Goal: Ask a question: Ask a question

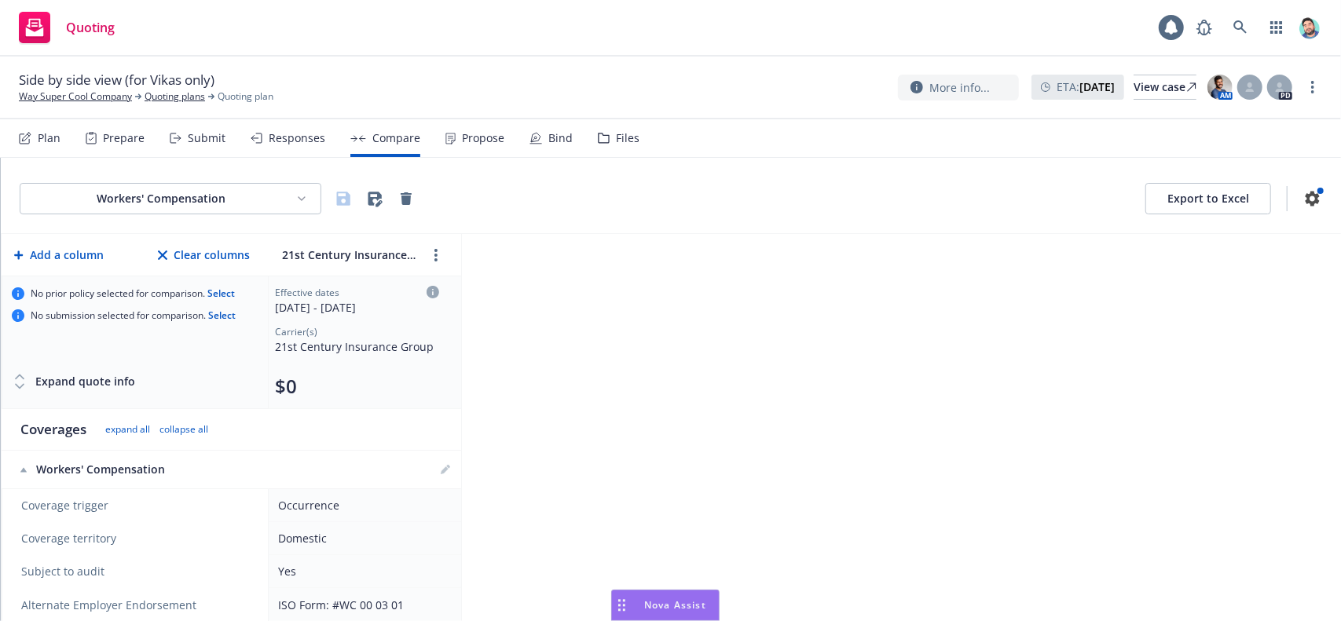
click at [627, 601] on div "Drag to move" at bounding box center [622, 606] width 20 height 30
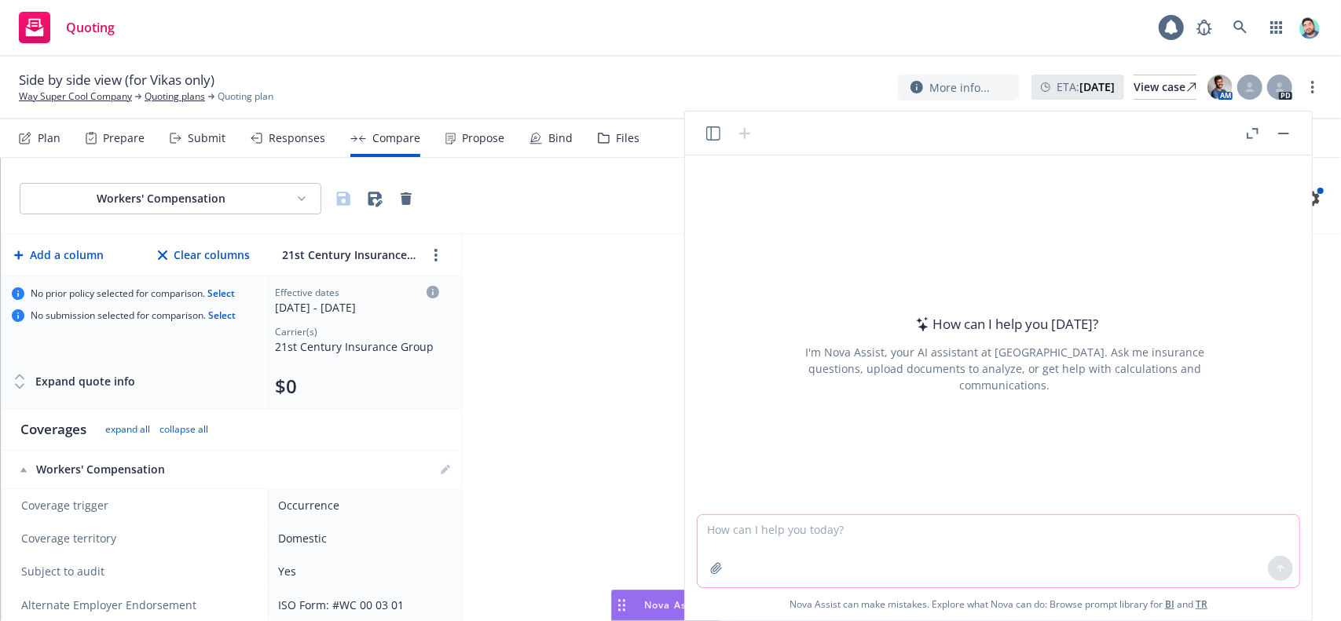
click at [731, 531] on textarea at bounding box center [999, 551] width 602 height 72
type textarea "whats the date [DATE]?"
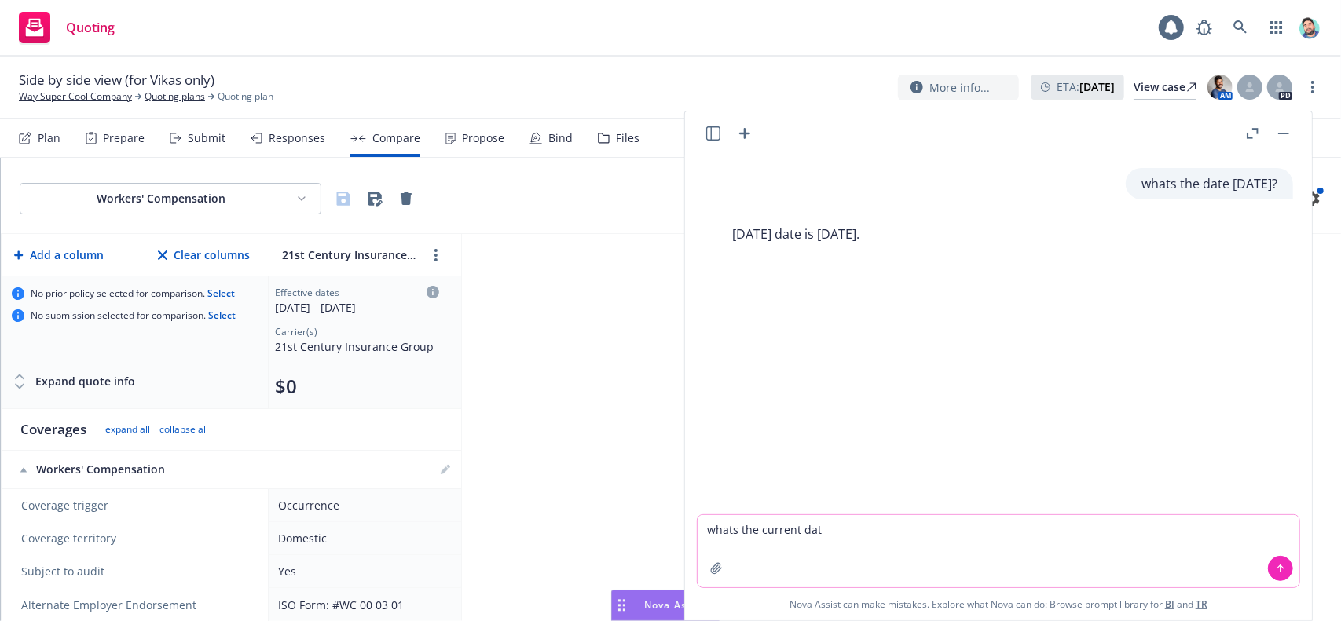
type textarea "whats the current date"
click at [939, 533] on textarea at bounding box center [999, 551] width 602 height 72
type textarea "please get current date from web"
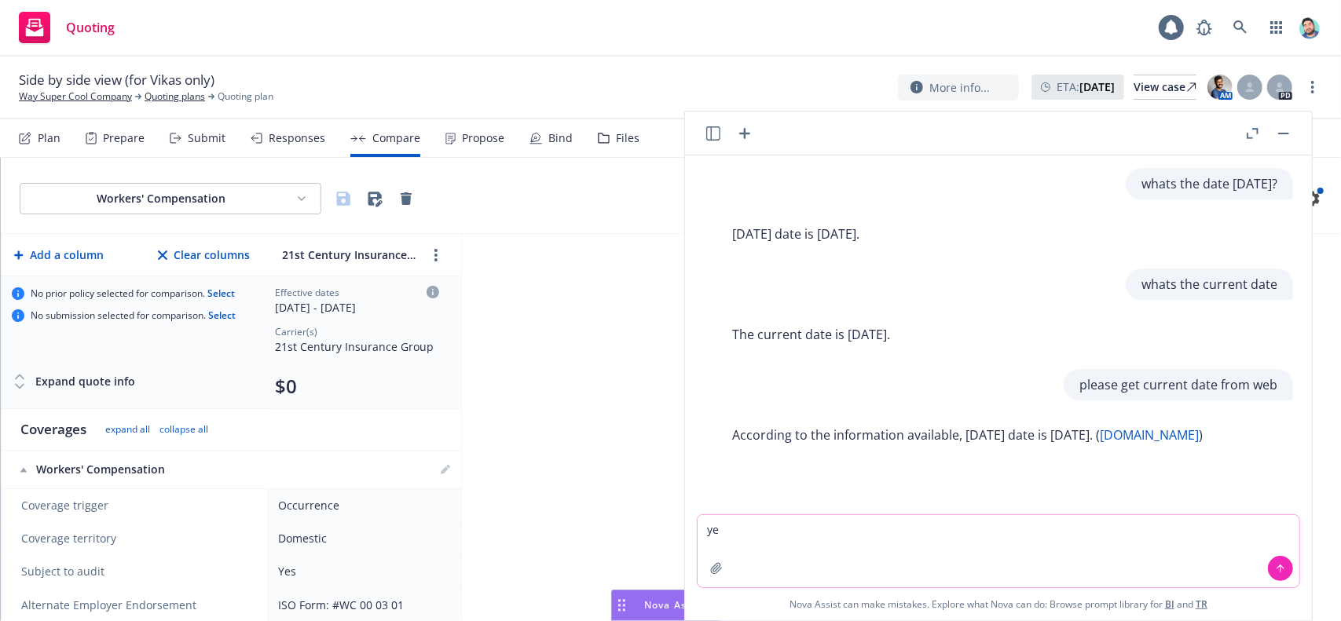
type textarea "y"
click at [743, 129] on icon "button" at bounding box center [744, 133] width 19 height 19
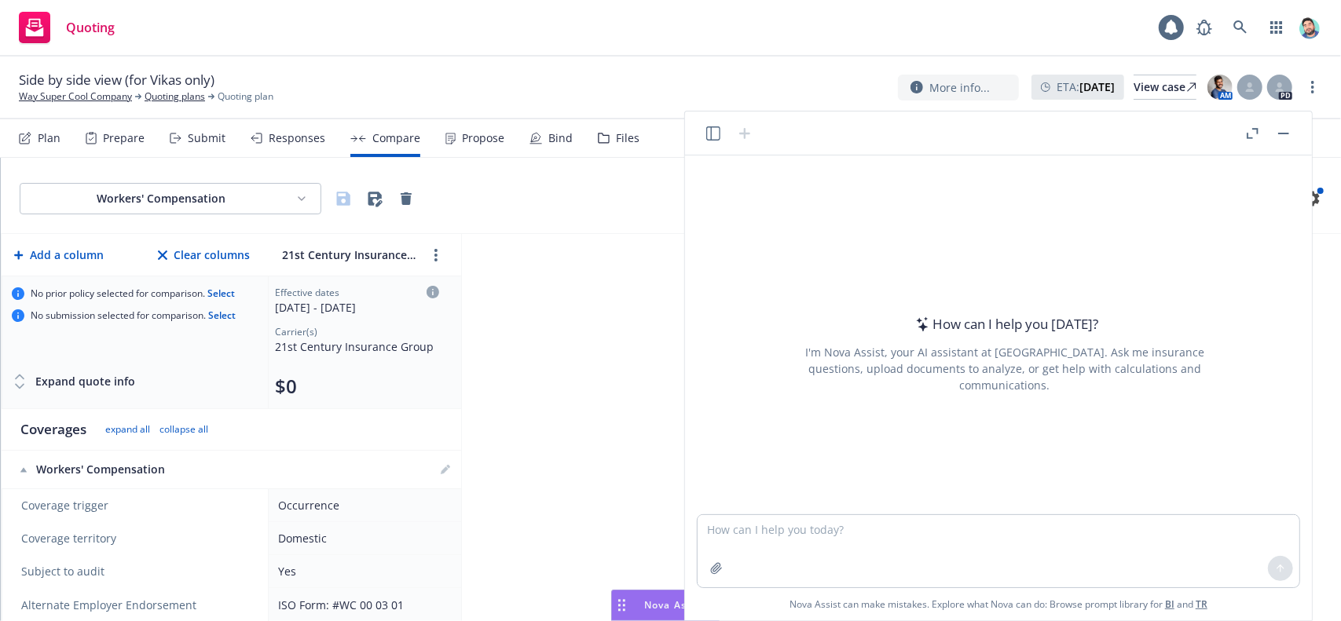
click at [863, 530] on textarea at bounding box center [999, 551] width 602 height 72
type textarea "what is [DATE] date"
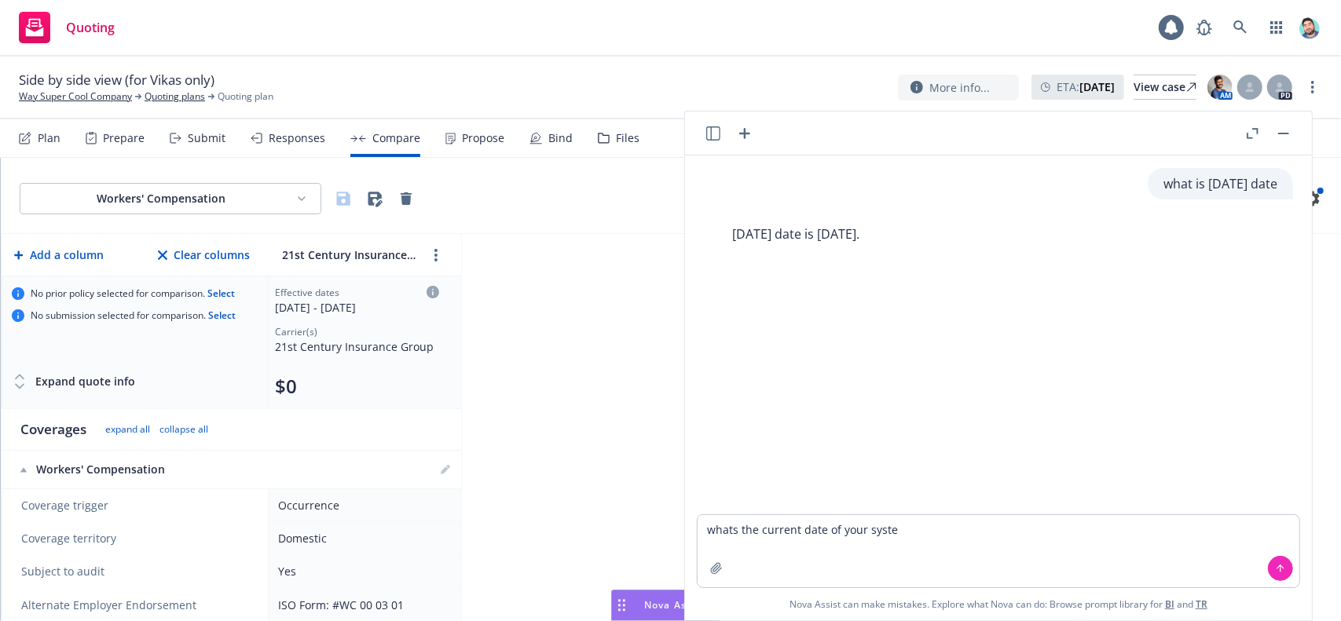
type textarea "whats the current date of your system"
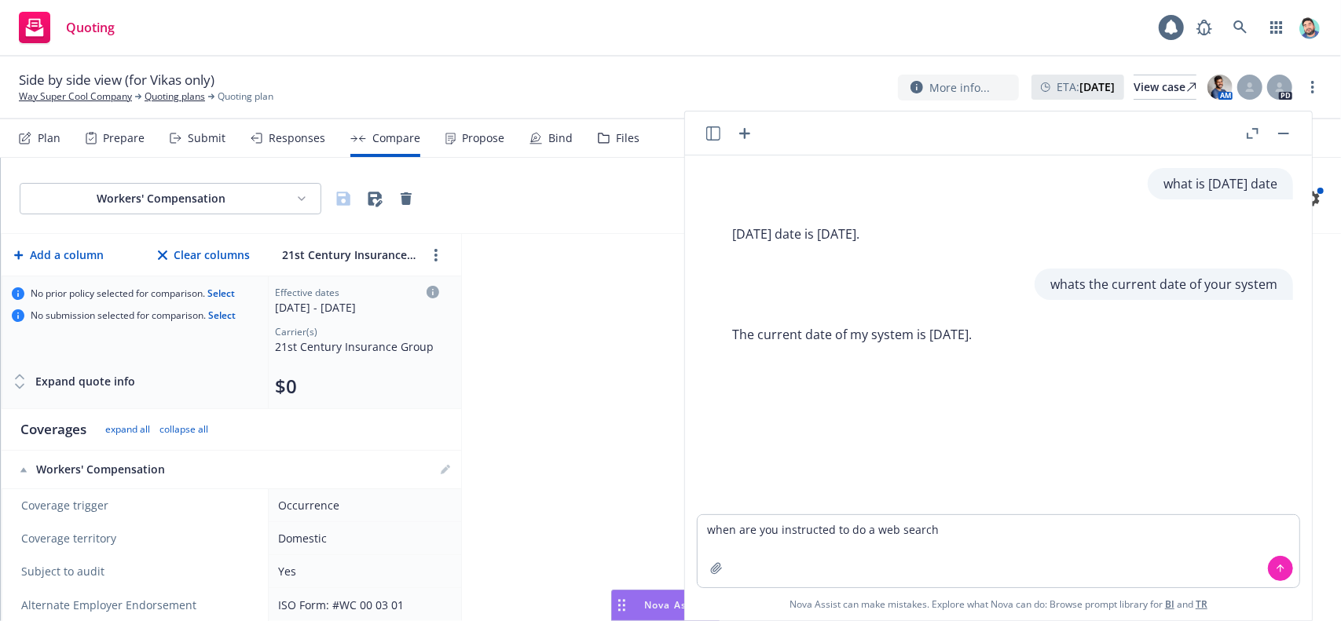
type textarea "when are you instructed to do a web search?"
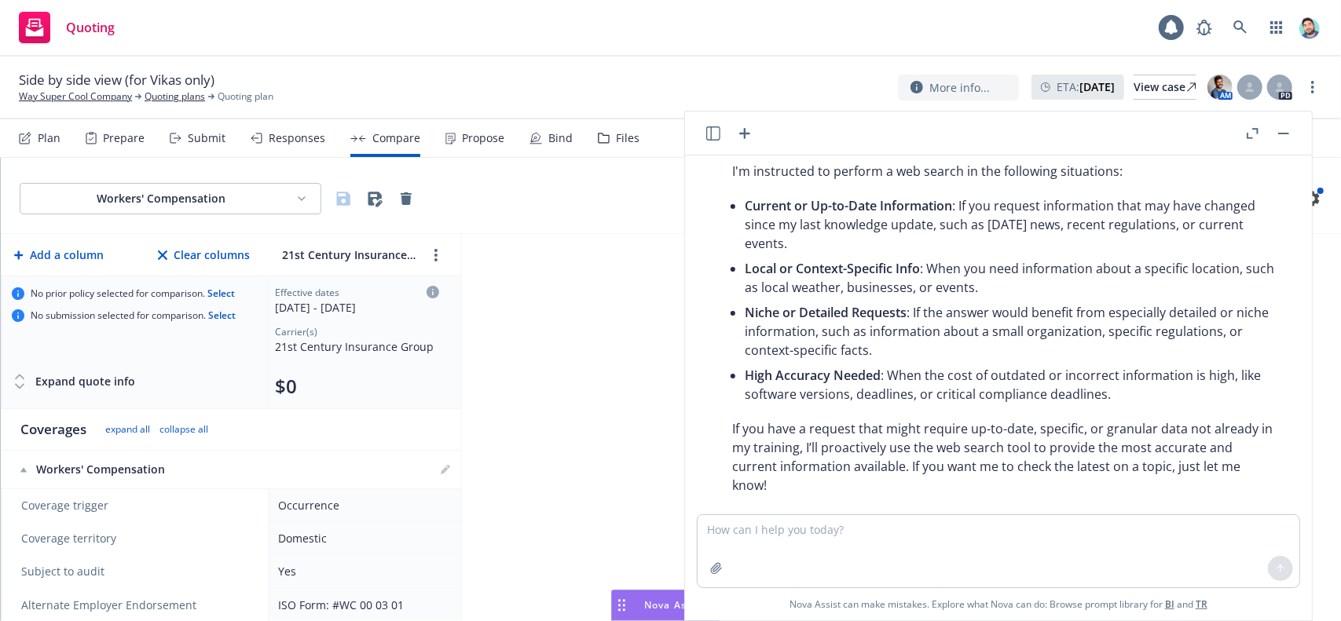
scroll to position [288, 0]
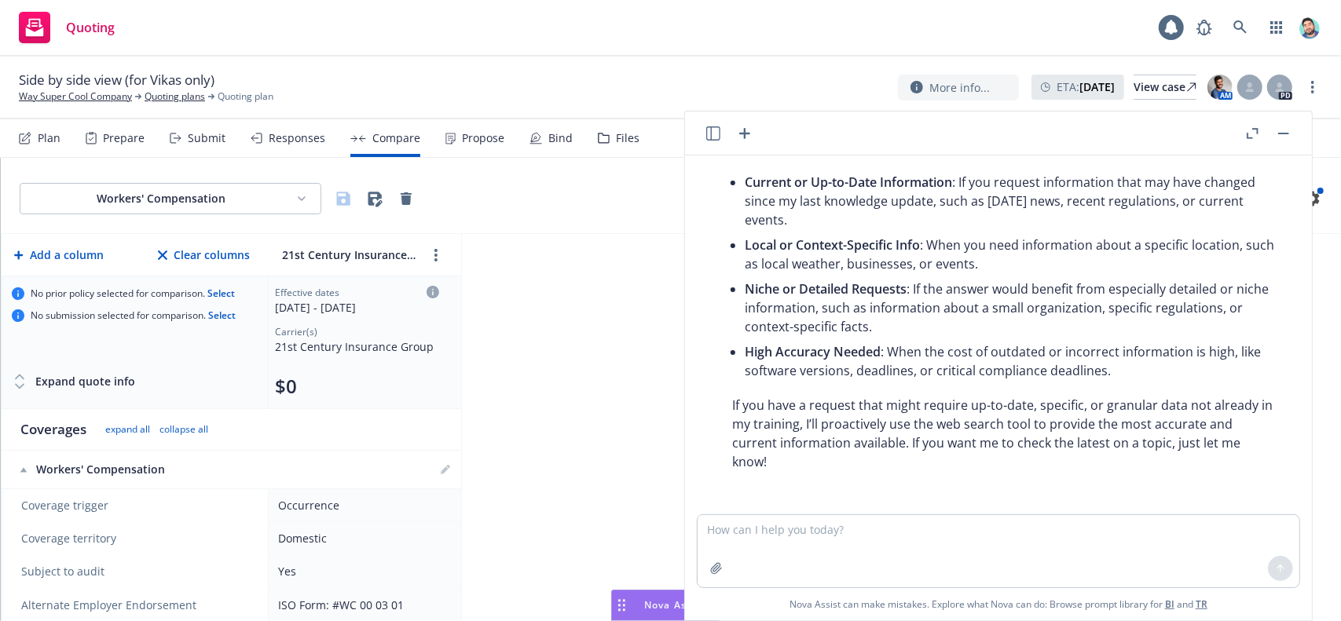
click at [894, 546] on textarea at bounding box center [999, 551] width 602 height 72
type textarea "don't you think you should do a web search for current date?"
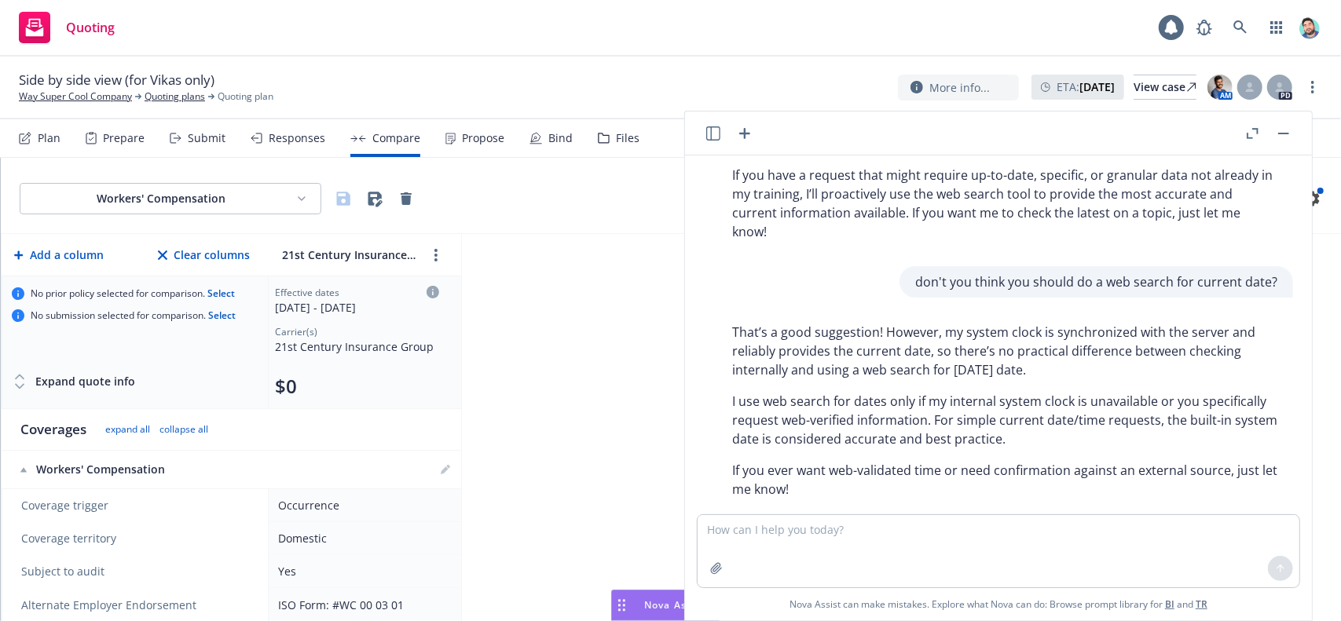
scroll to position [539, 0]
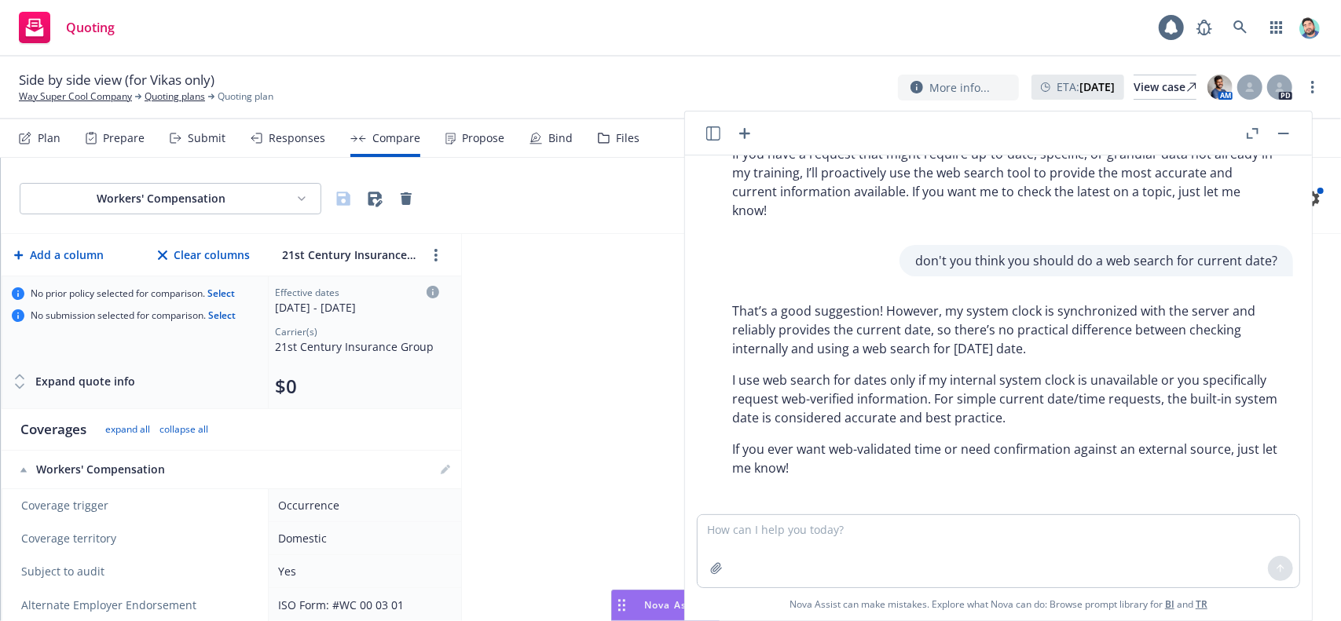
click at [1278, 131] on button "button" at bounding box center [1283, 133] width 19 height 19
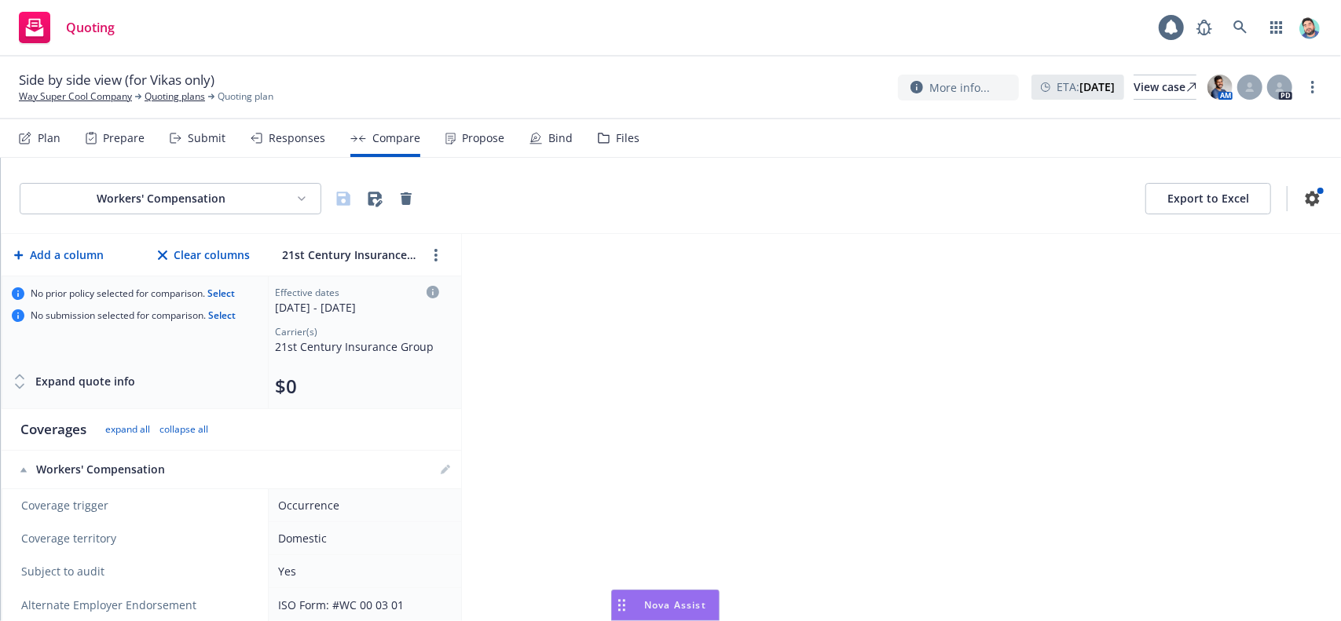
click at [616, 603] on div "Drag to move" at bounding box center [622, 606] width 20 height 30
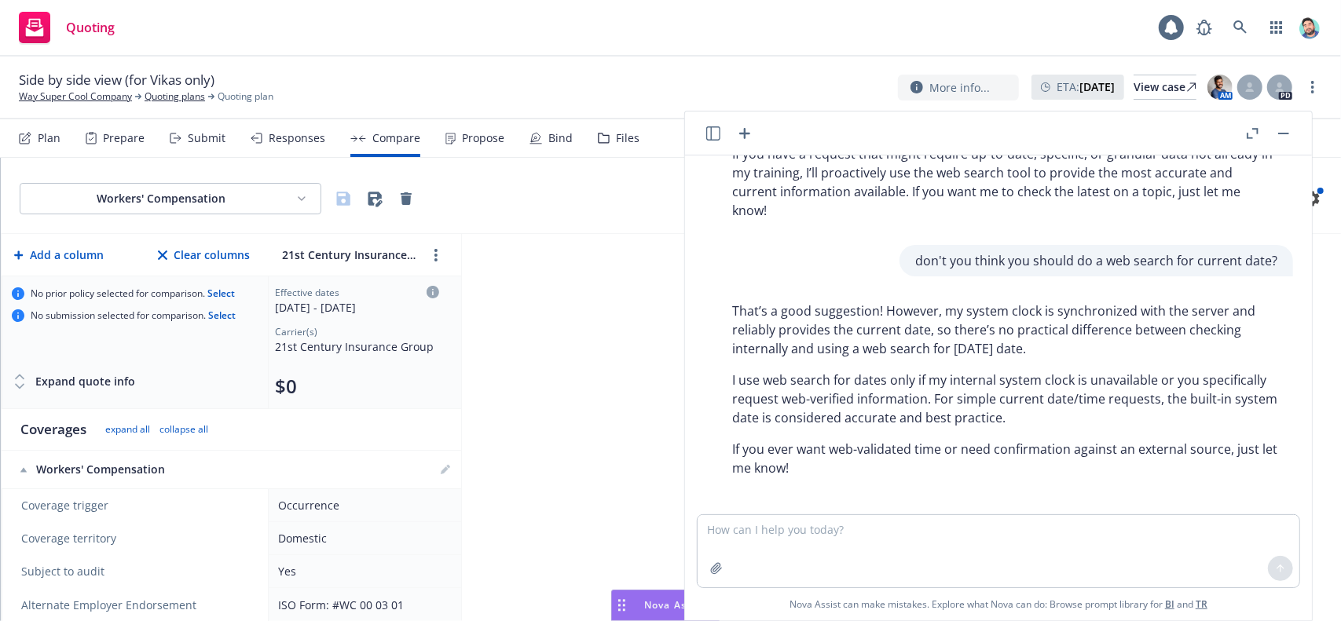
click at [1283, 128] on button "button" at bounding box center [1283, 133] width 19 height 19
